Goal: Information Seeking & Learning: Understand process/instructions

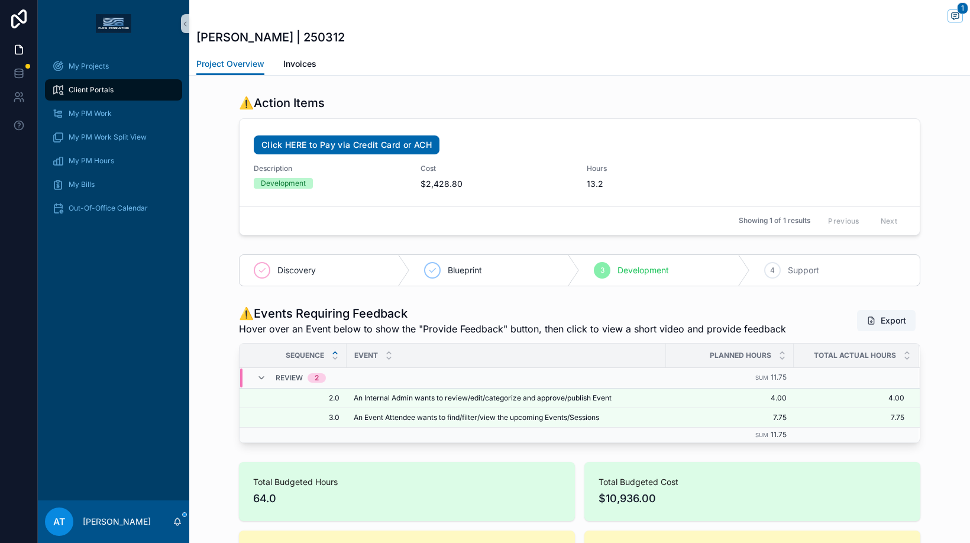
scroll to position [835, 0]
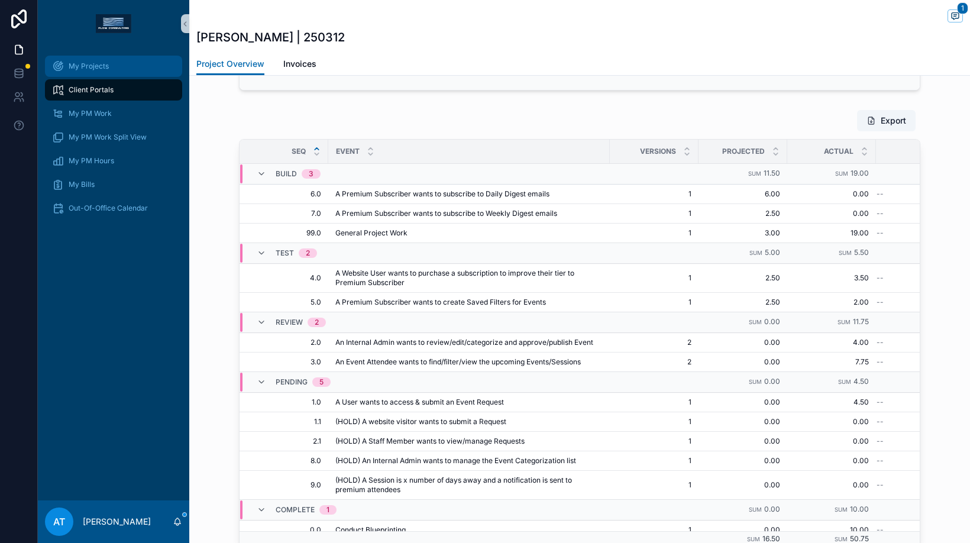
click at [98, 71] on div "My Projects" at bounding box center [113, 66] width 123 height 19
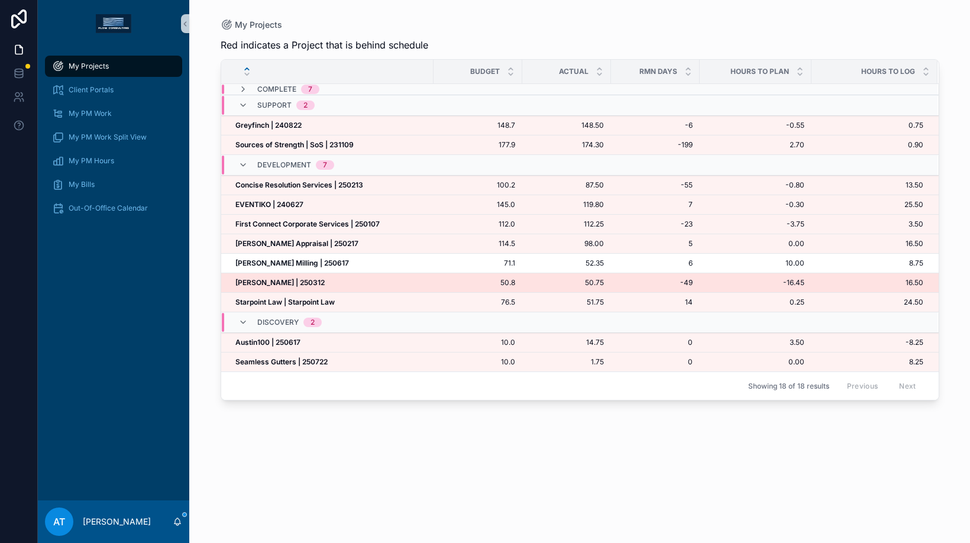
click at [272, 282] on strong "[PERSON_NAME] | 250312" at bounding box center [279, 282] width 89 height 9
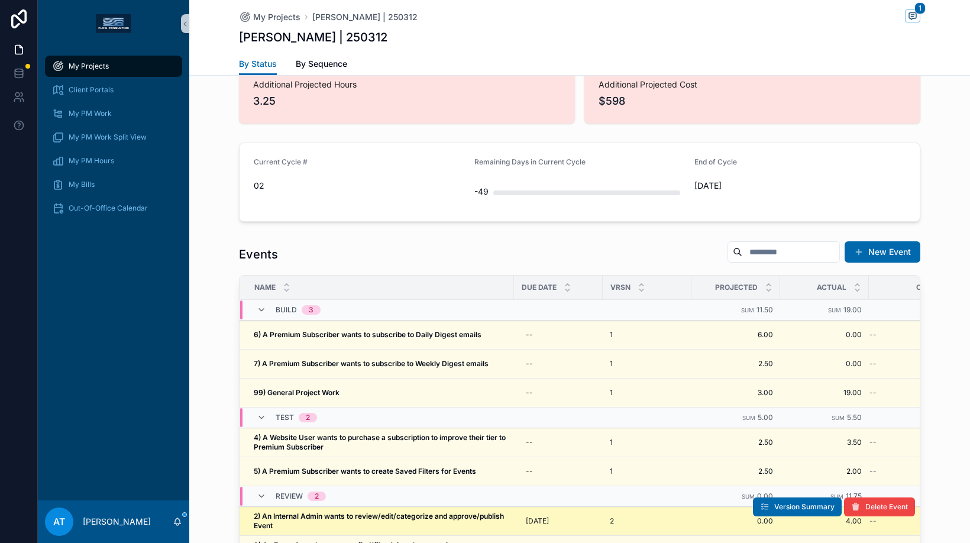
scroll to position [1128, 0]
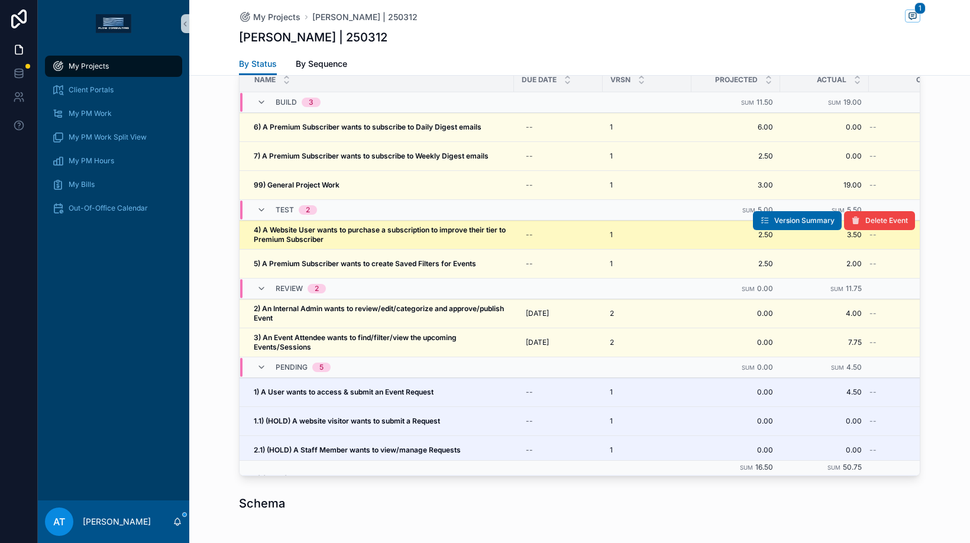
click at [374, 237] on span "4) A Website User wants to purchase a subscription to improve their tier to Pre…" at bounding box center [380, 234] width 253 height 19
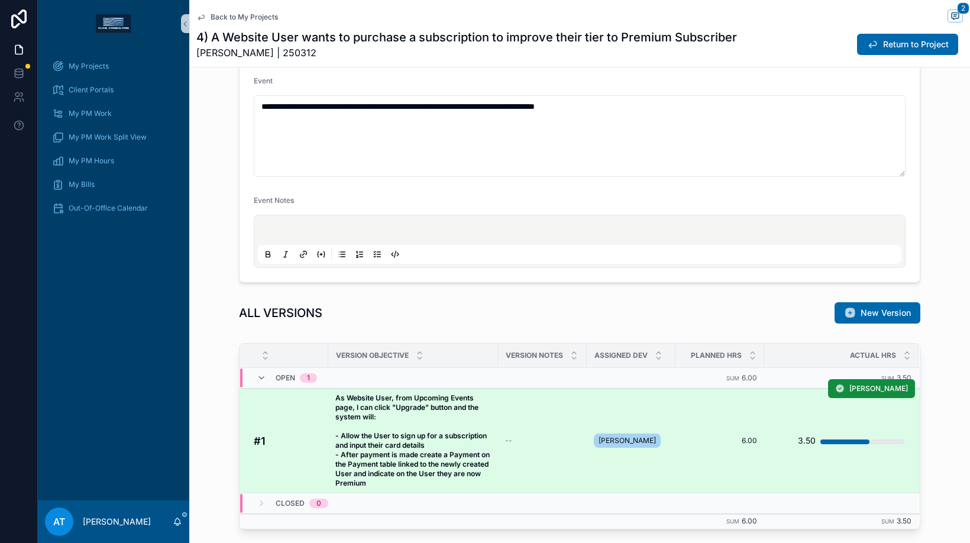
scroll to position [790, 0]
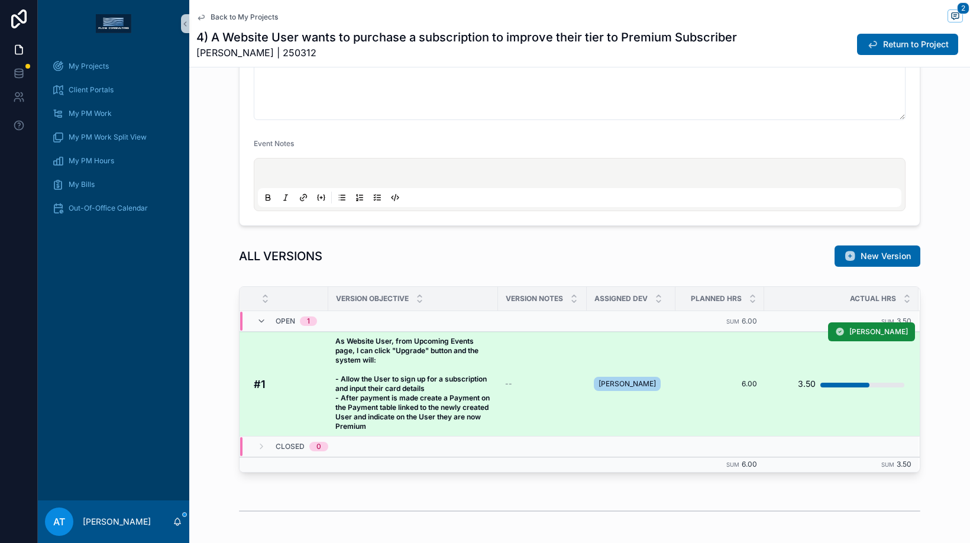
click at [376, 390] on strong "As Website User, from Upcoming Events page, I can click "Upgrade" button and th…" at bounding box center [413, 384] width 156 height 94
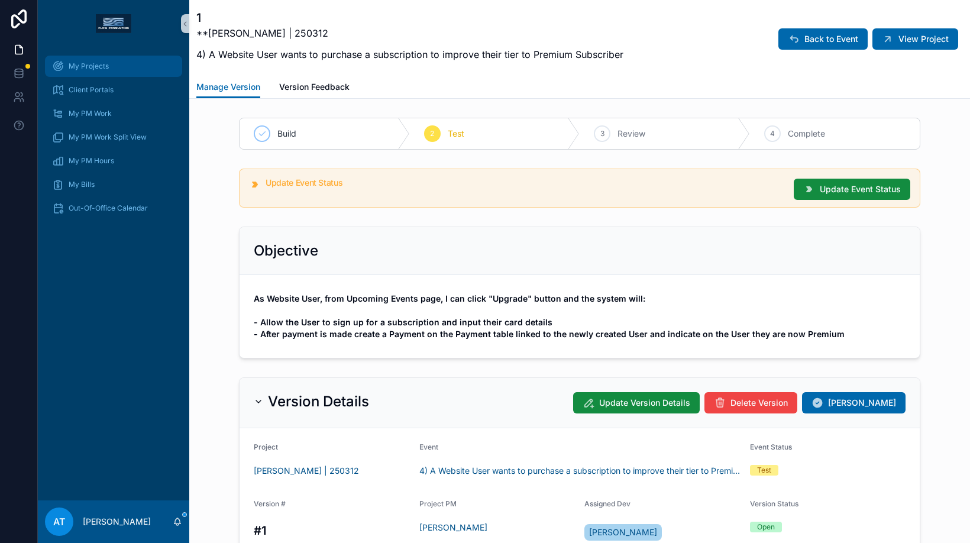
click at [107, 62] on span "My Projects" at bounding box center [89, 66] width 40 height 9
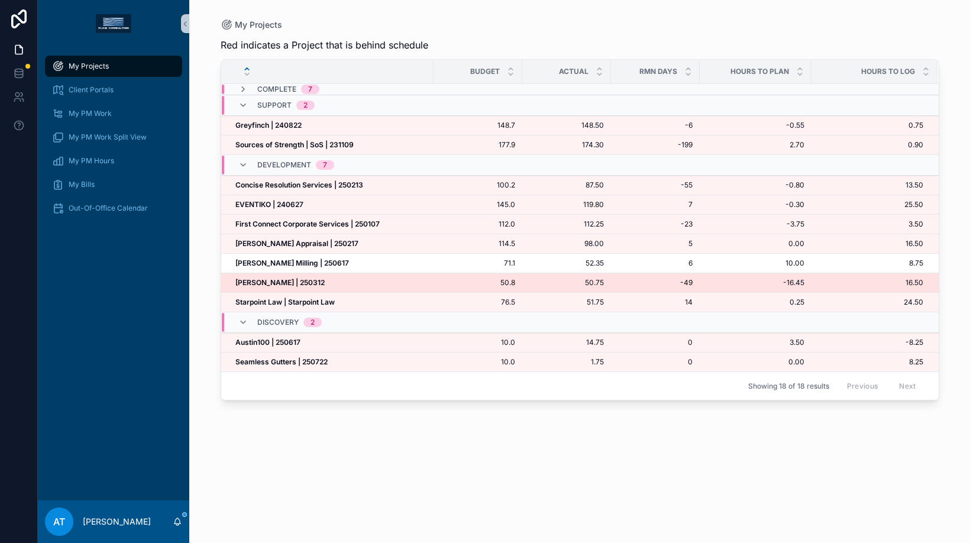
click at [290, 280] on strong "[PERSON_NAME] | 250312" at bounding box center [279, 282] width 89 height 9
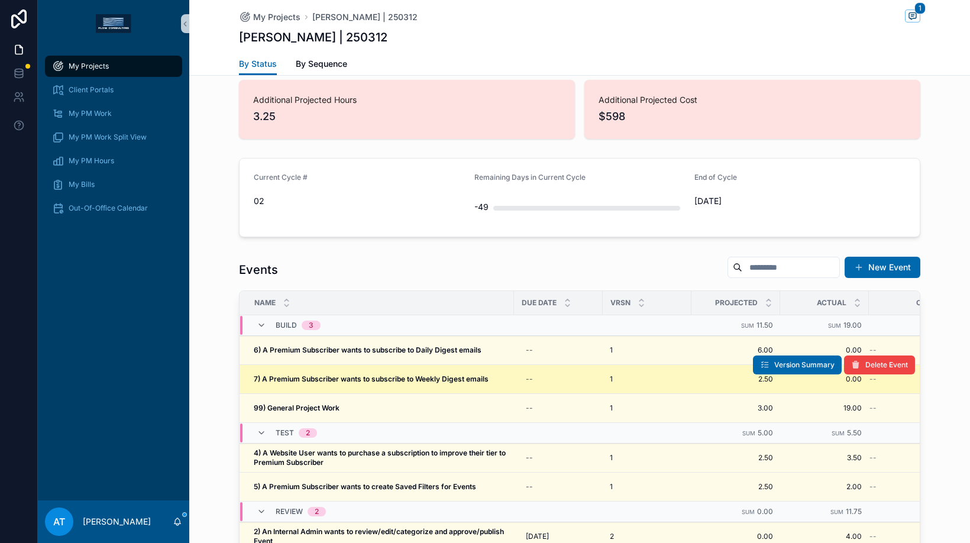
scroll to position [1069, 0]
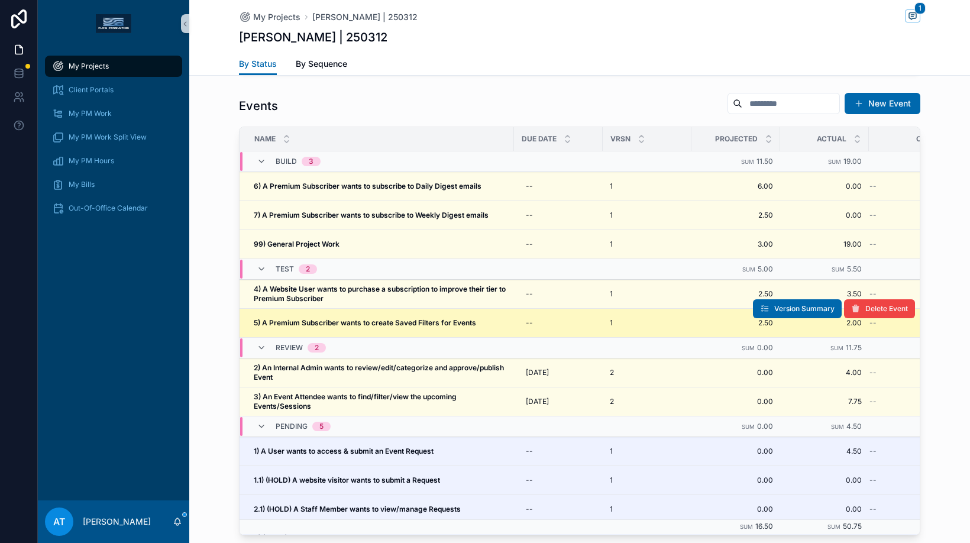
click at [404, 325] on strong "5) A Premium Subscriber wants to create Saved Filters for Events" at bounding box center [365, 322] width 222 height 9
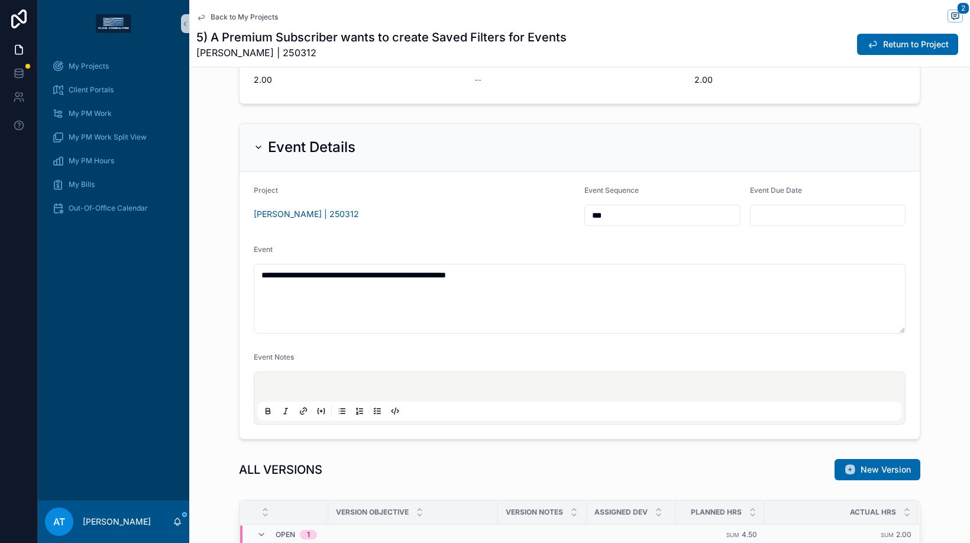
scroll to position [1077, 0]
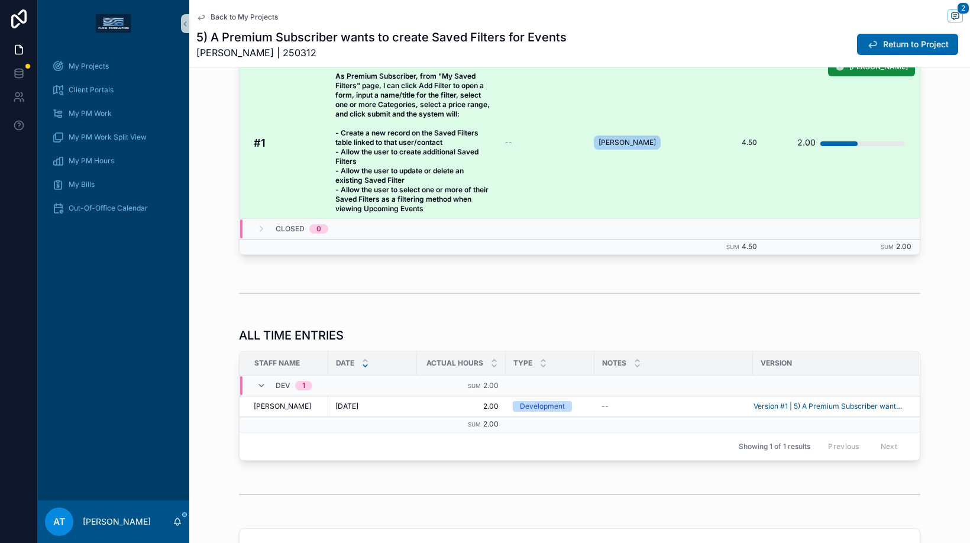
click at [382, 157] on span "As Premium Subscriber, from "My Saved Filters" page, I can click Add Filter to …" at bounding box center [413, 143] width 156 height 142
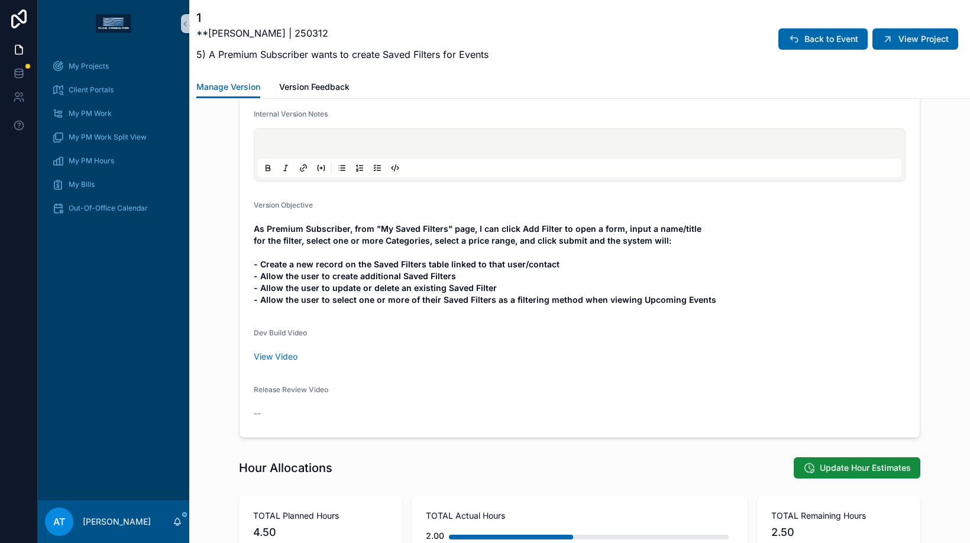
scroll to position [480, 0]
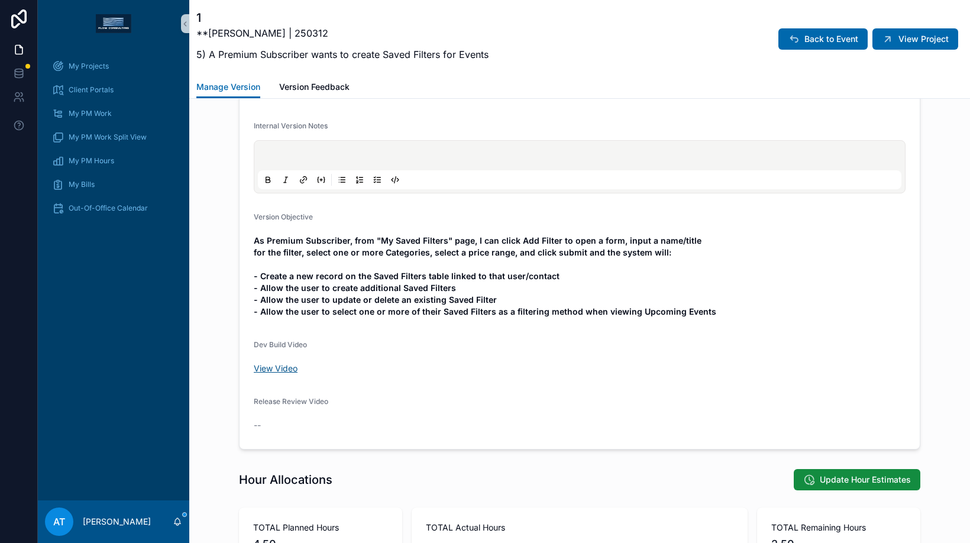
click at [280, 367] on link "View Video" at bounding box center [276, 368] width 44 height 10
